Goal: Task Accomplishment & Management: Manage account settings

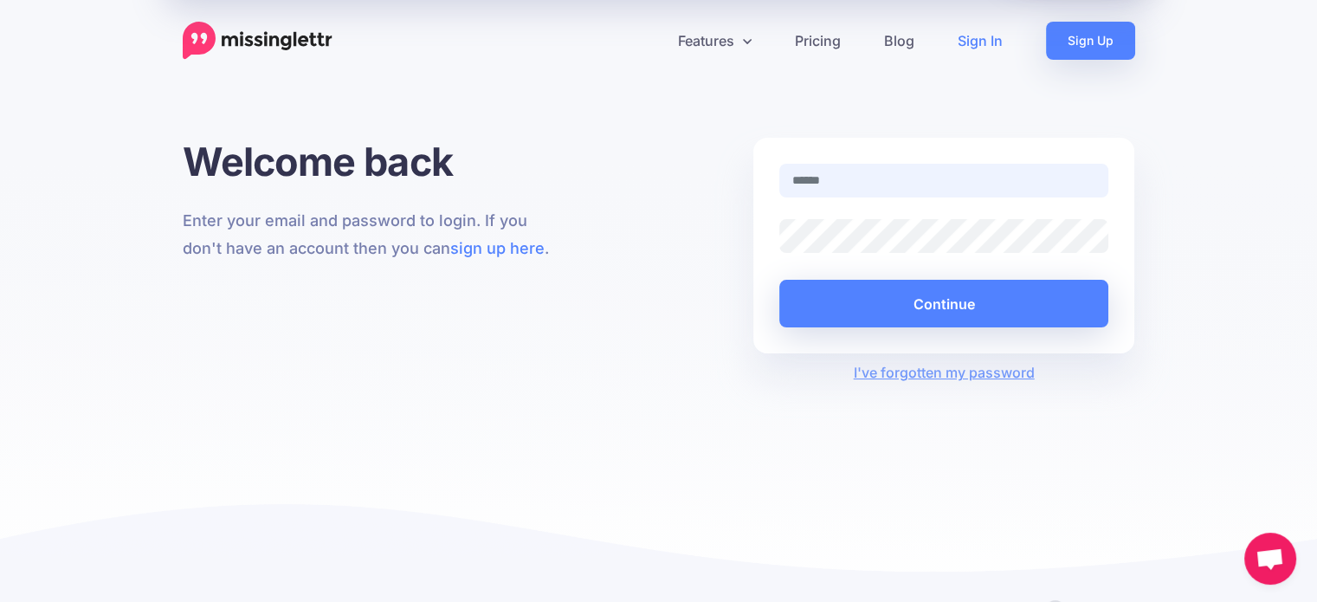
click at [845, 183] on input "text" at bounding box center [945, 181] width 330 height 34
type input "**********"
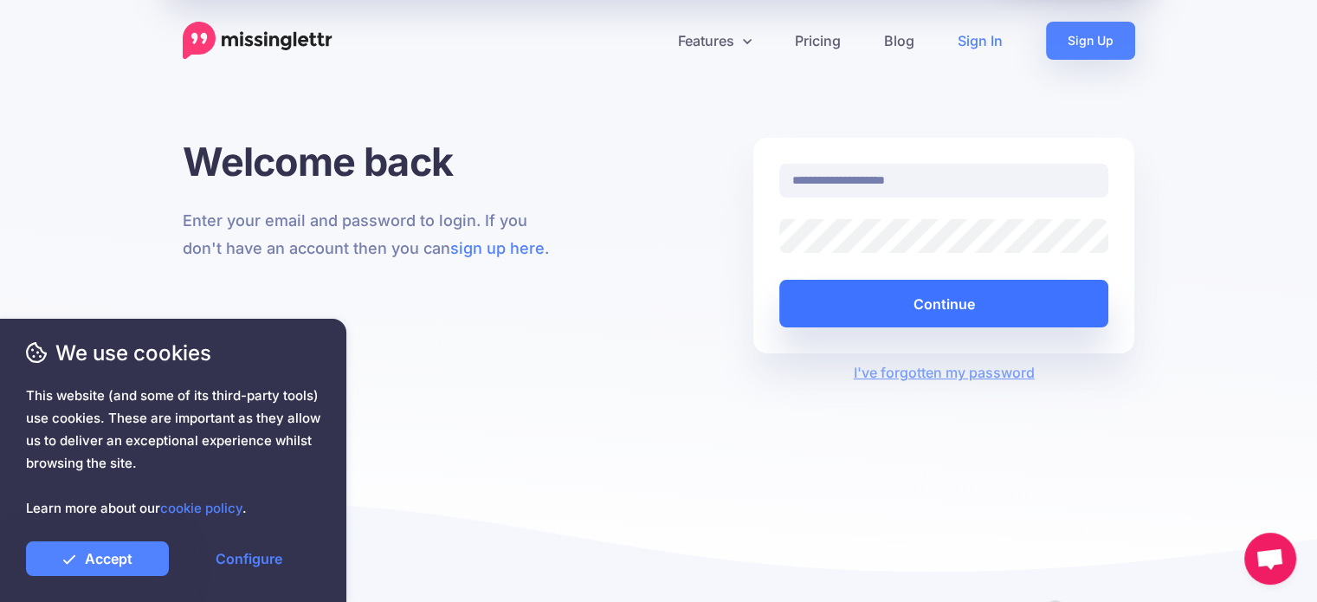
click at [886, 304] on button "Continue" at bounding box center [945, 304] width 330 height 48
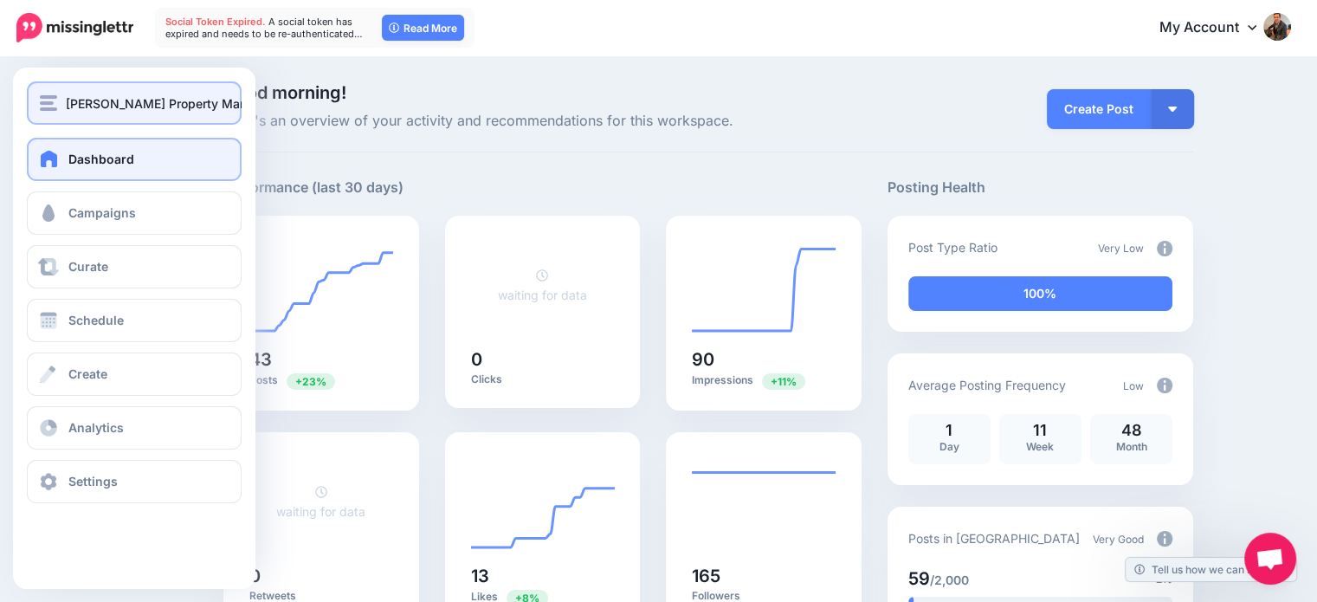
click at [55, 89] on button "Casserly Property Management" at bounding box center [134, 102] width 215 height 43
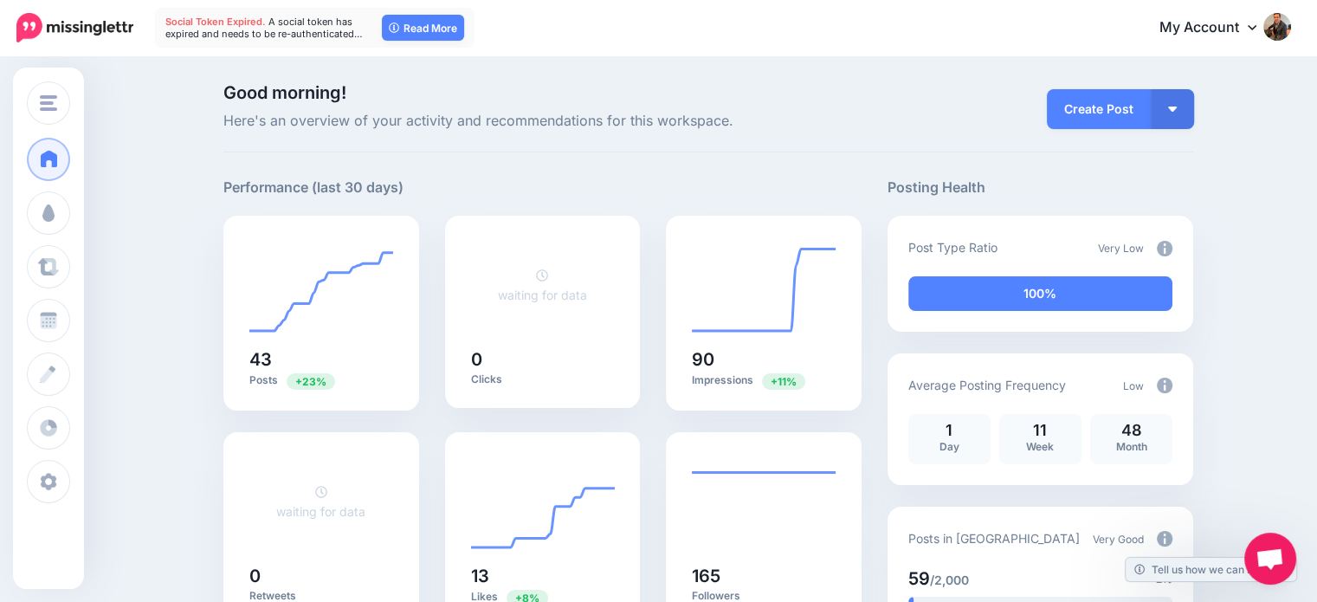
click at [482, 147] on div "Good morning! Here's an overview of your activity and recommendations for this …" at bounding box center [708, 118] width 970 height 68
click at [1202, 28] on link "My Account" at bounding box center [1217, 28] width 149 height 42
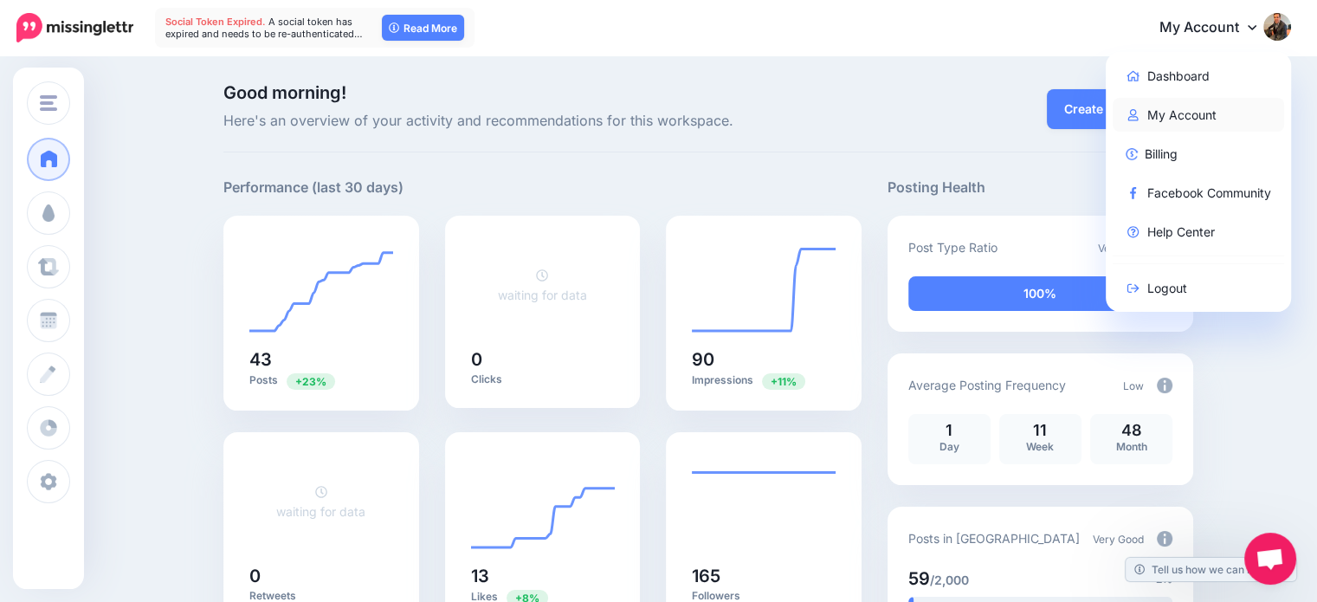
click at [1176, 116] on link "My Account" at bounding box center [1199, 115] width 172 height 34
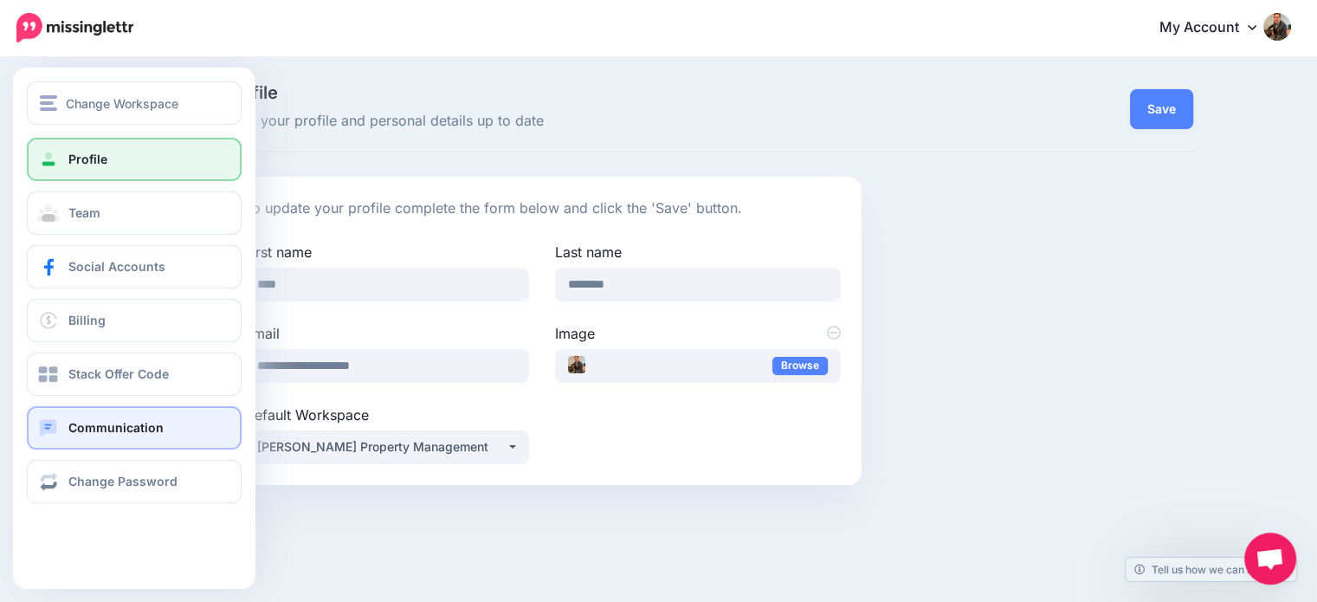
click at [51, 431] on span at bounding box center [48, 427] width 23 height 17
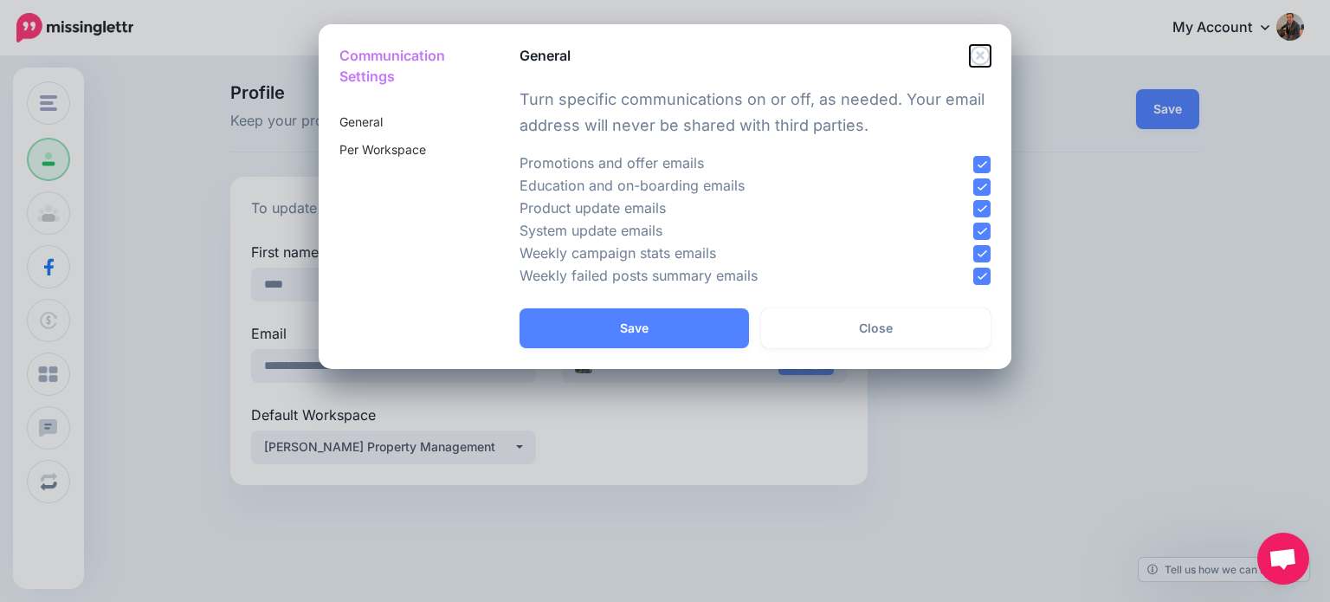
click at [981, 54] on icon "Close" at bounding box center [980, 55] width 20 height 20
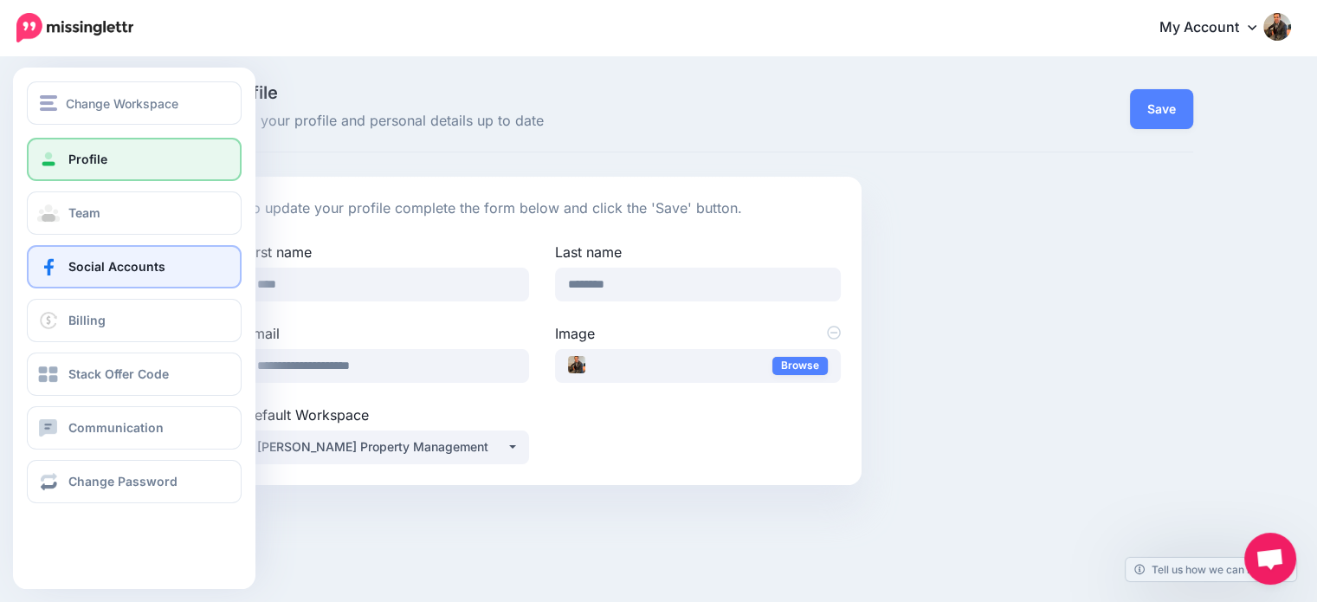
click at [67, 264] on link "Social Accounts" at bounding box center [134, 266] width 215 height 43
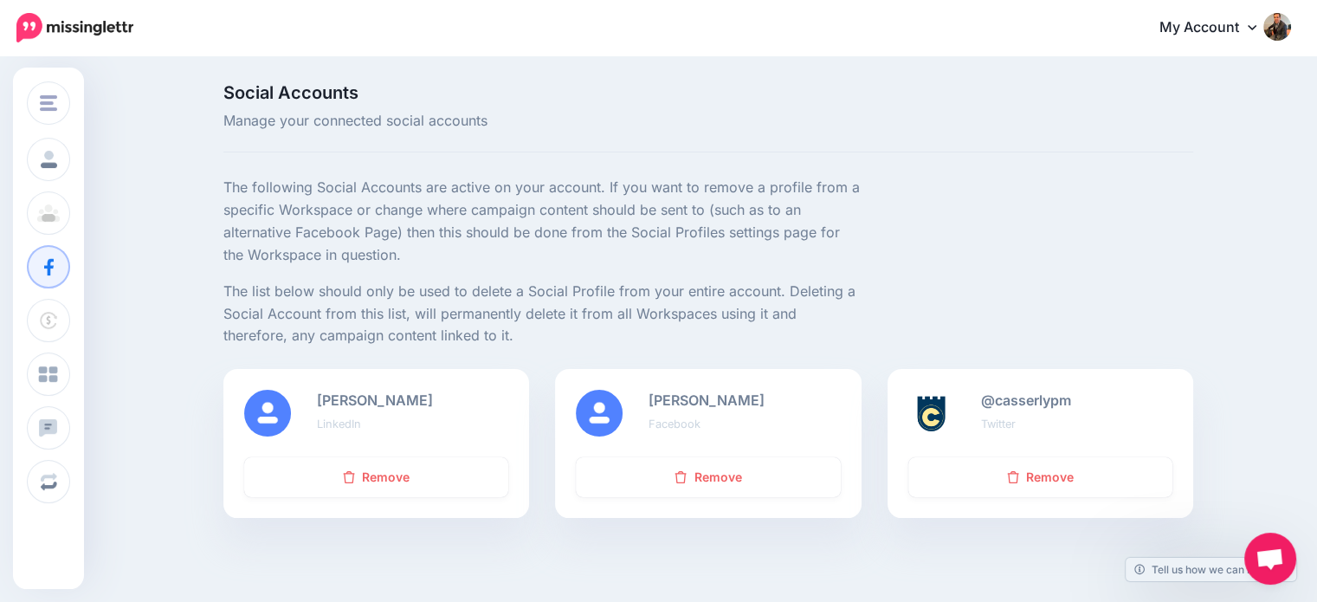
click at [733, 394] on b "[PERSON_NAME]" at bounding box center [707, 400] width 116 height 17
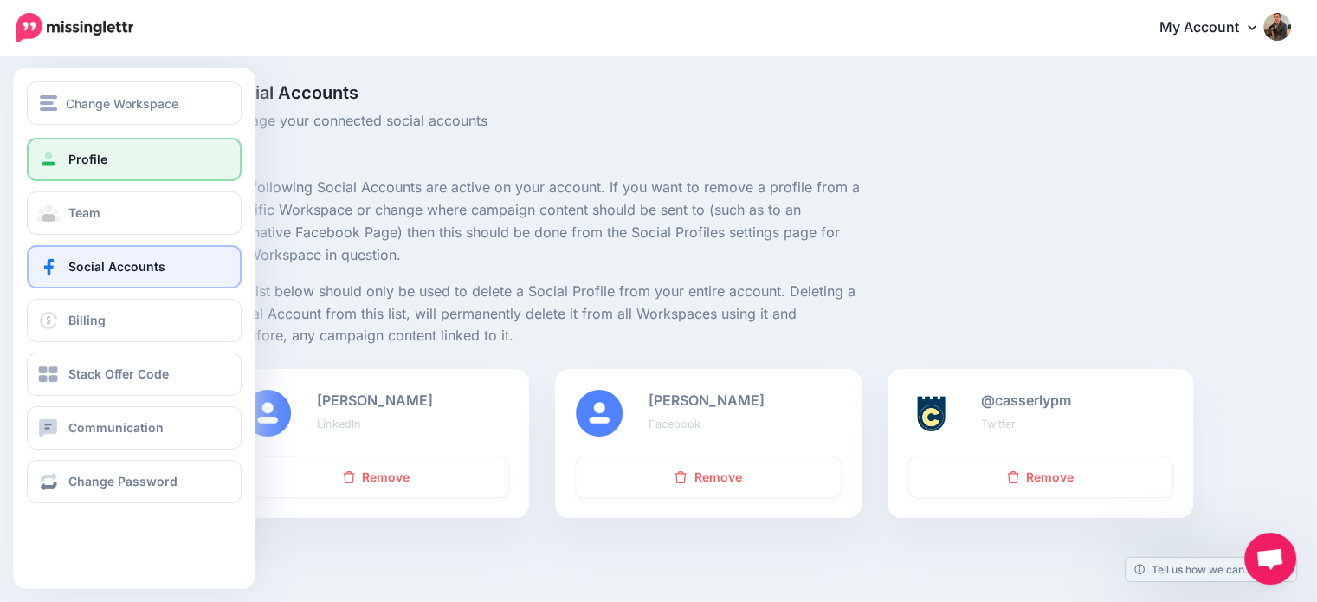
click at [79, 170] on link "Profile" at bounding box center [134, 159] width 215 height 43
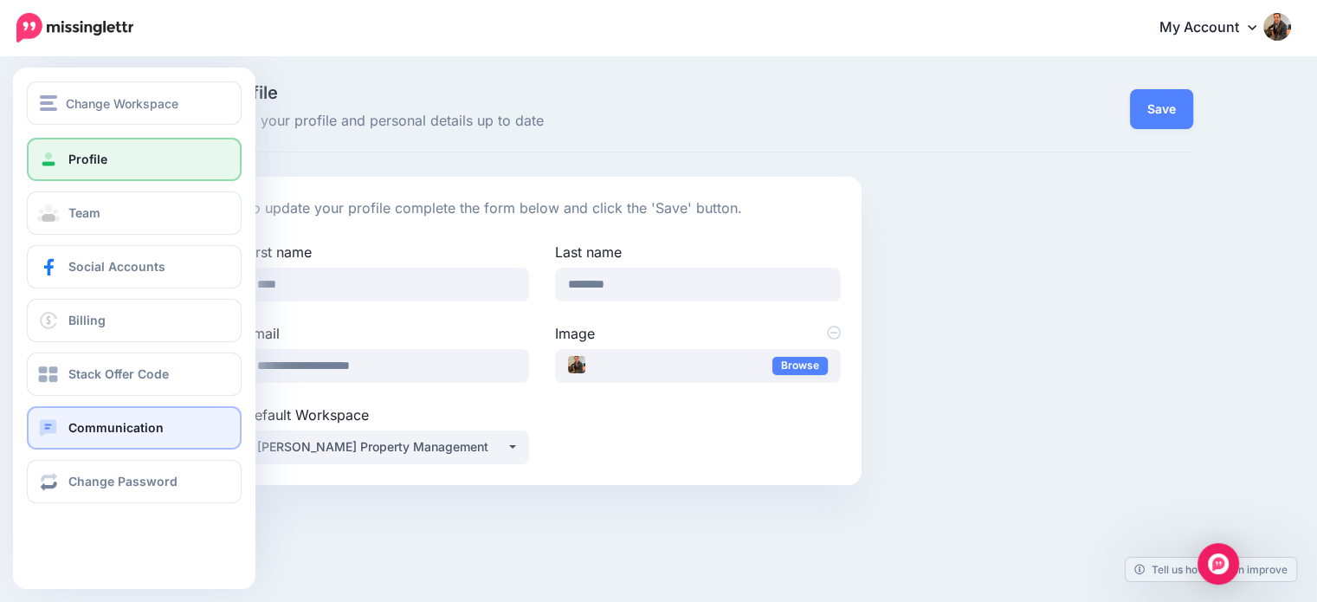
click at [55, 419] on span at bounding box center [48, 427] width 23 height 17
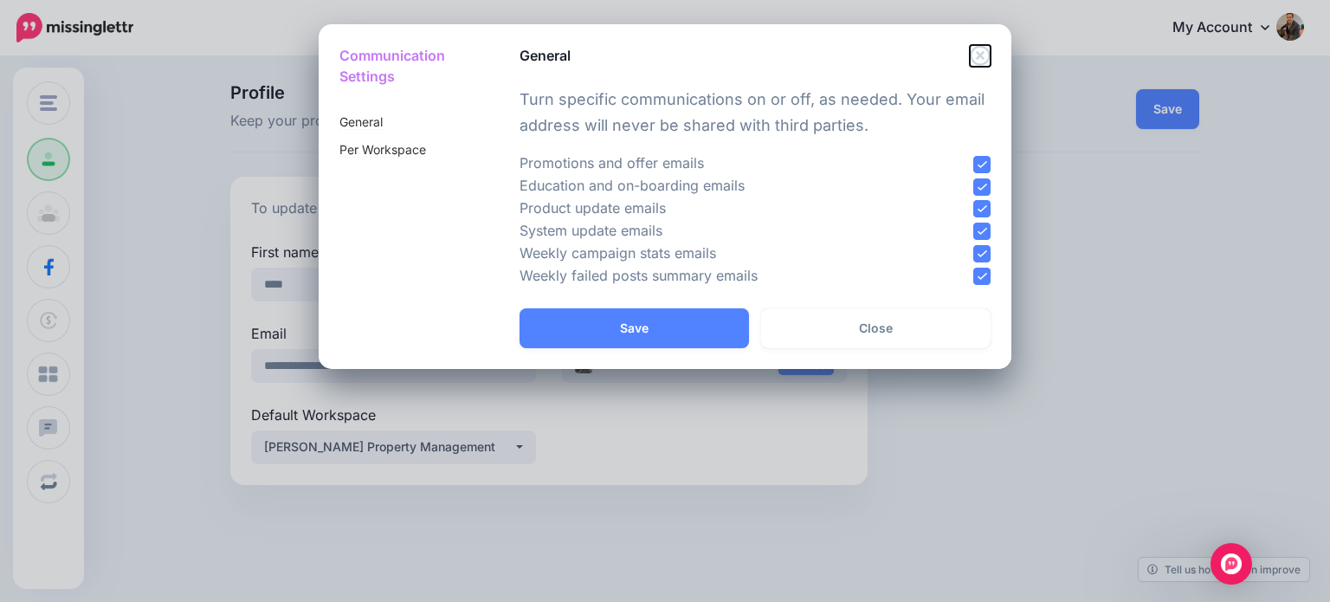
click at [985, 52] on icon "Close" at bounding box center [980, 55] width 21 height 21
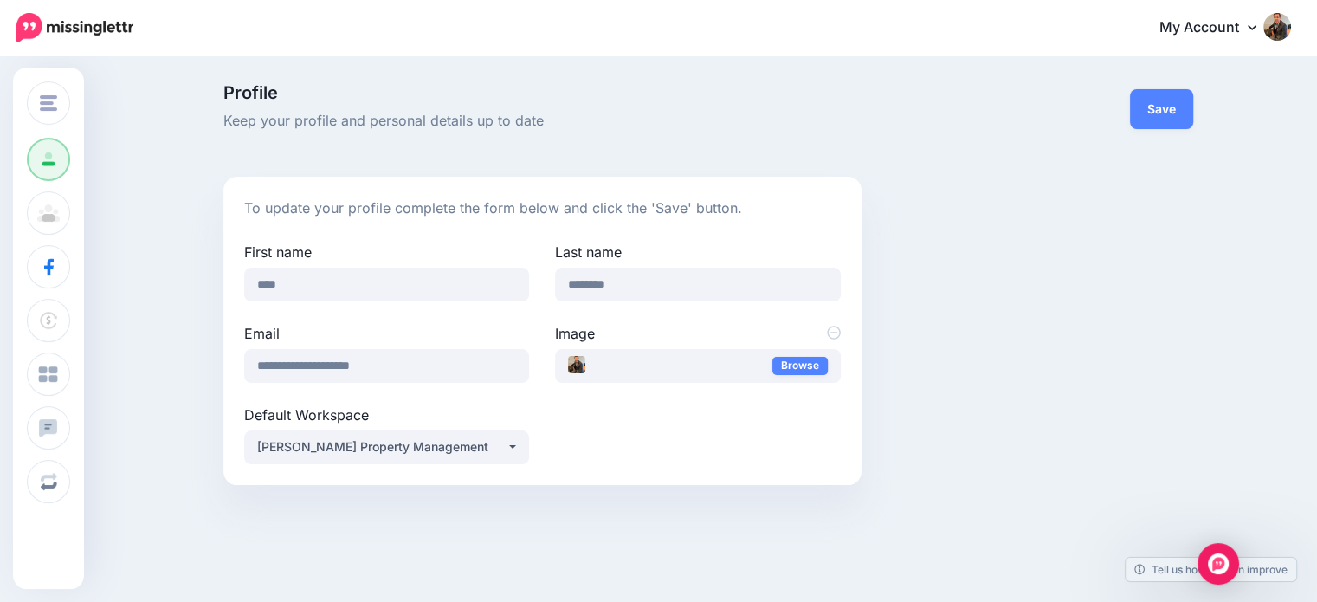
click at [1218, 30] on link "My Account" at bounding box center [1217, 28] width 149 height 42
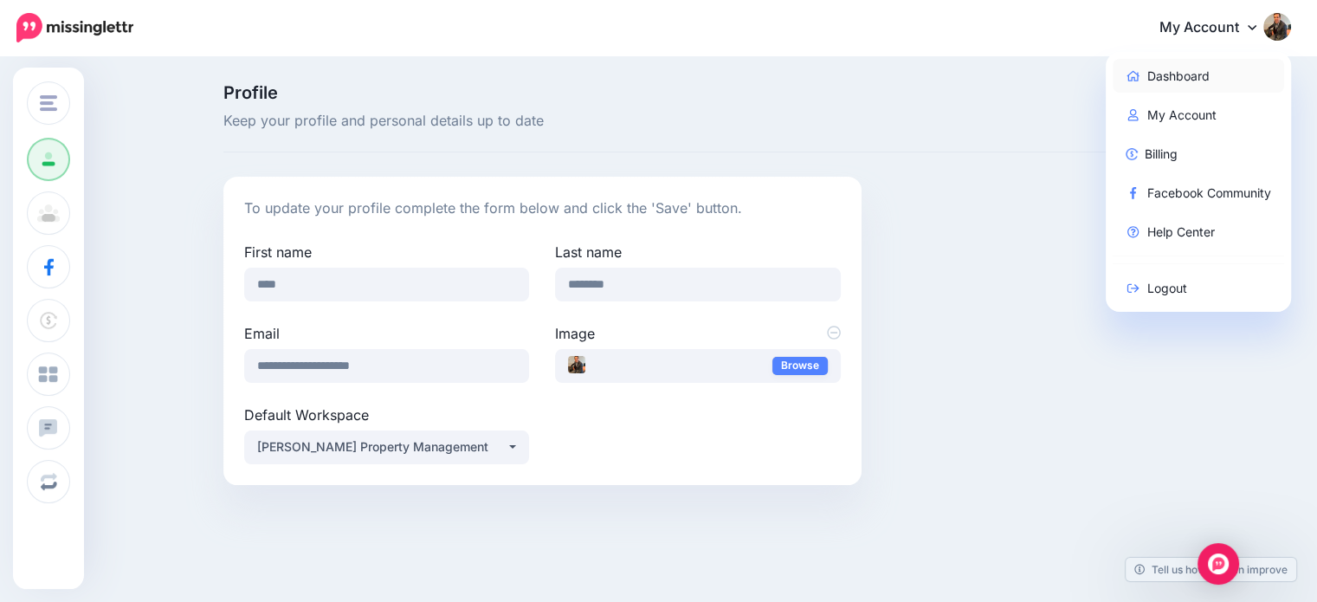
click at [1188, 73] on link "Dashboard" at bounding box center [1199, 76] width 172 height 34
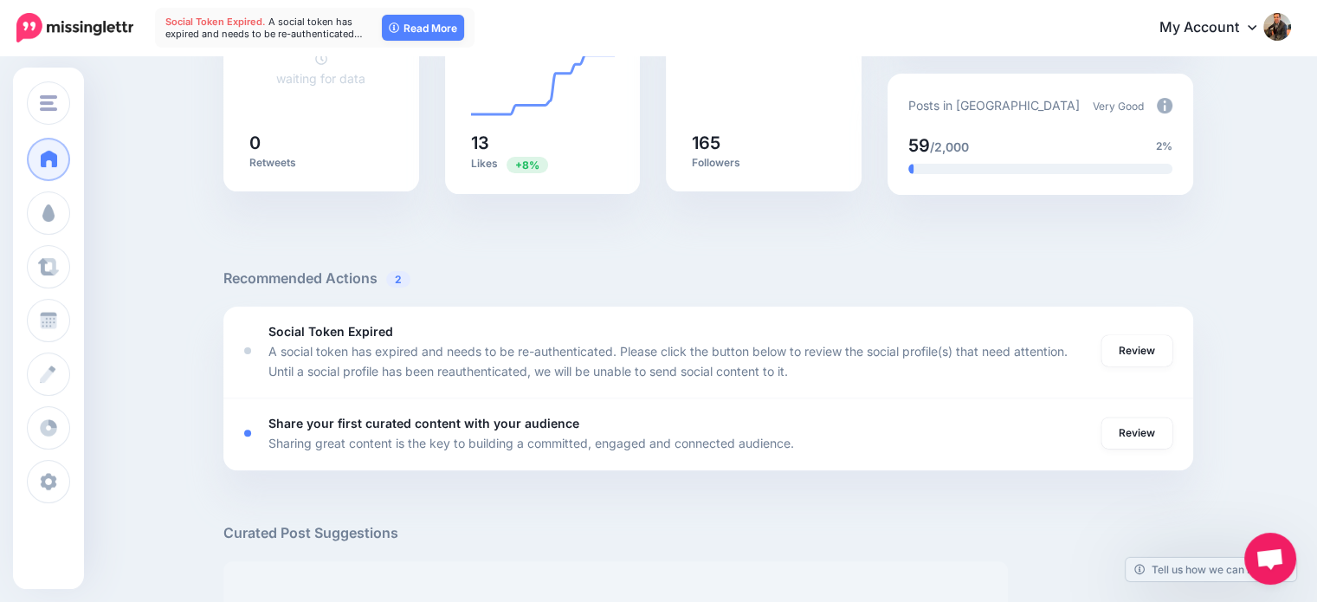
scroll to position [693, 0]
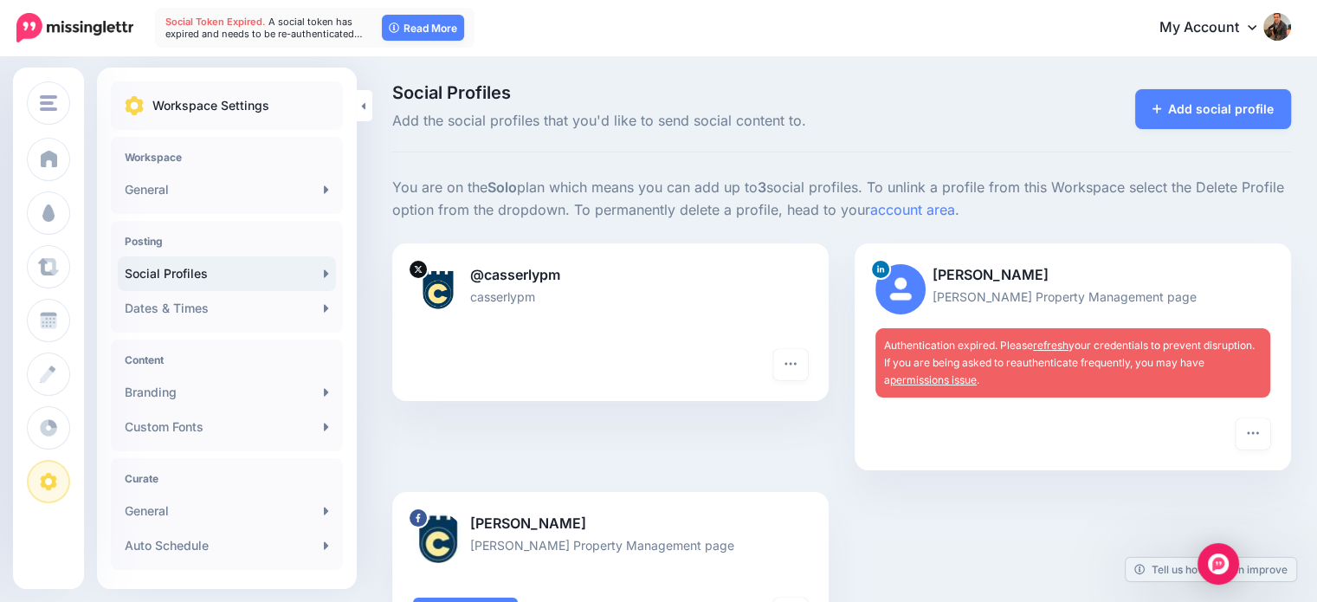
click at [1066, 342] on link "refresh" at bounding box center [1051, 345] width 36 height 13
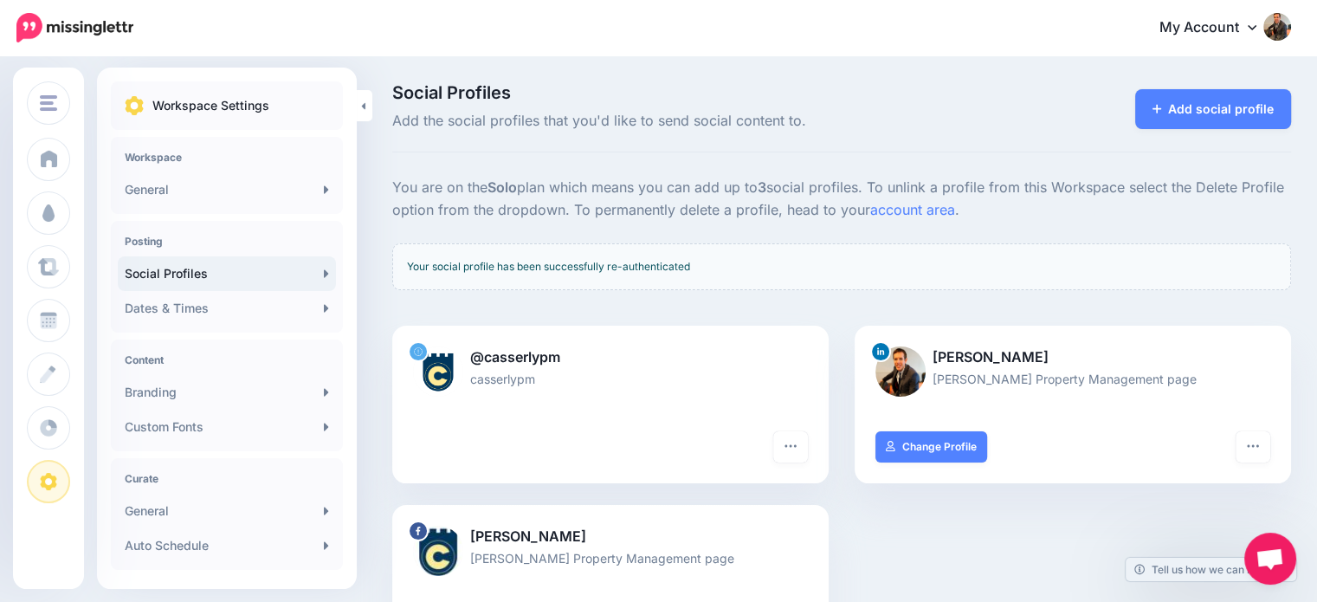
click at [1191, 27] on link "My Account" at bounding box center [1217, 28] width 149 height 42
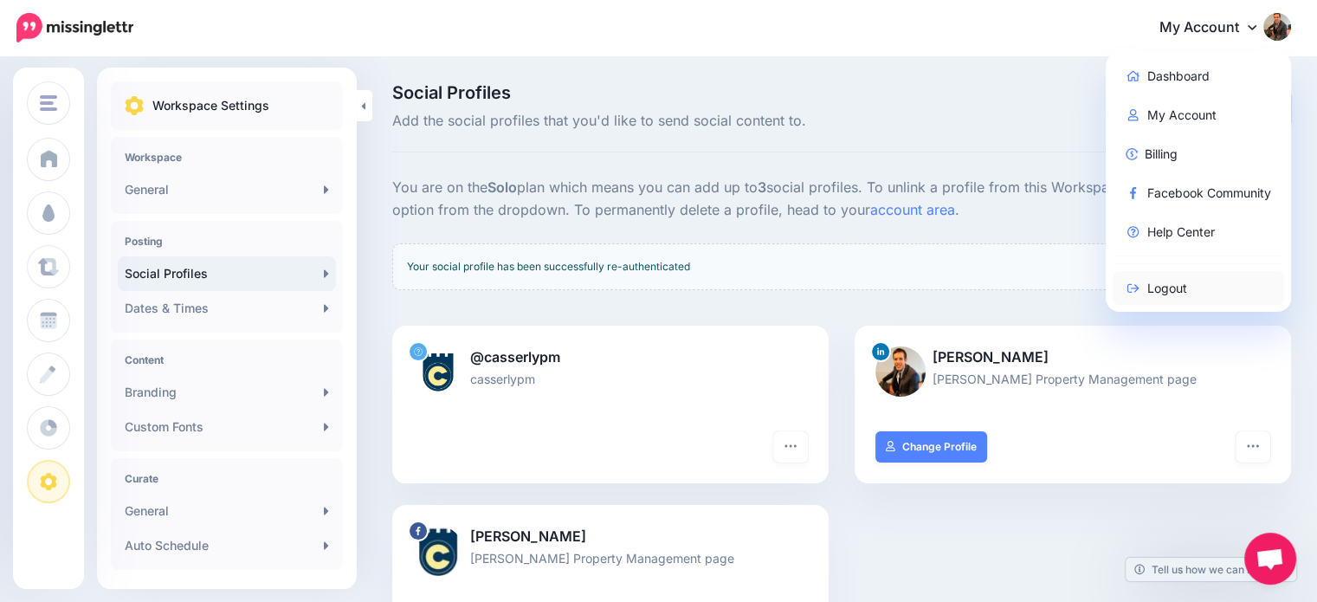
click at [1175, 282] on link "Logout" at bounding box center [1199, 288] width 172 height 34
